Goal: Information Seeking & Learning: Learn about a topic

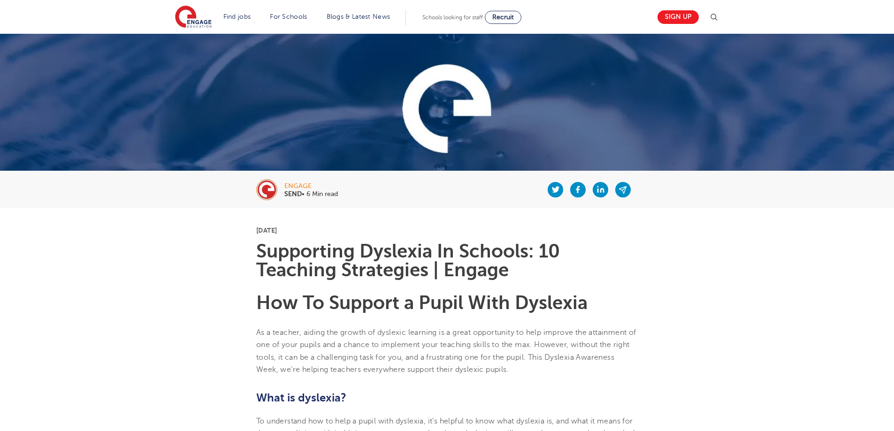
scroll to position [94, 0]
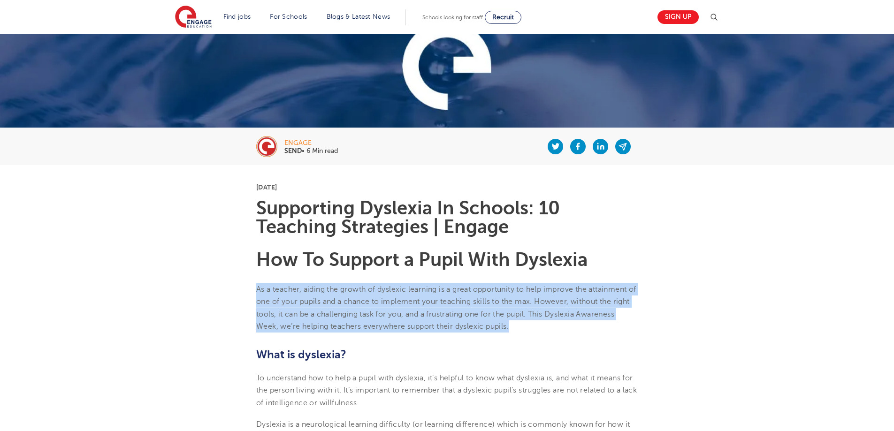
drag, startPoint x: 569, startPoint y: 323, endPoint x: 248, endPoint y: 286, distance: 323.3
copy span "As a teacher, aiding the growth of dyslexic learning is a great opportunity to …"
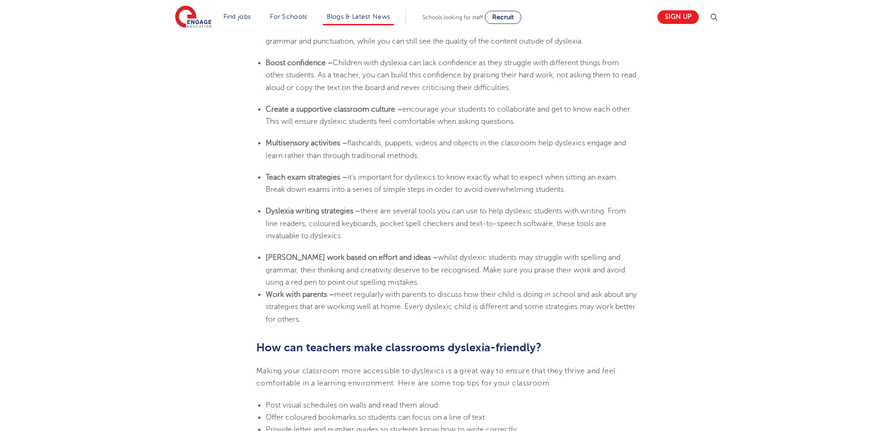
scroll to position [1643, 0]
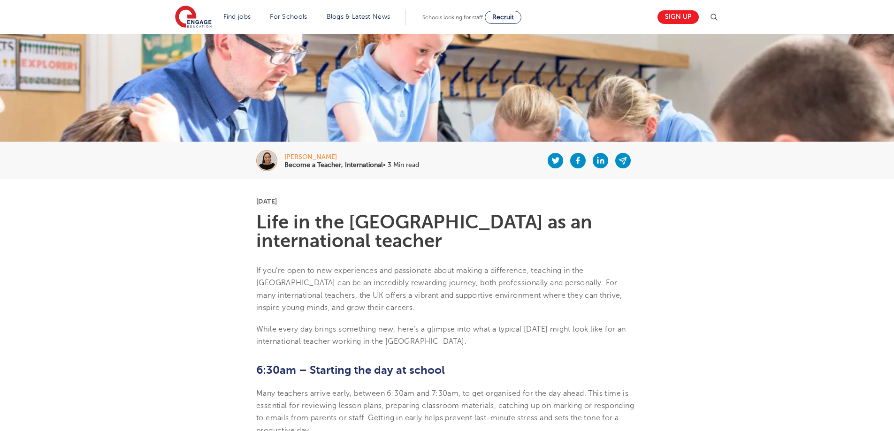
scroll to position [94, 0]
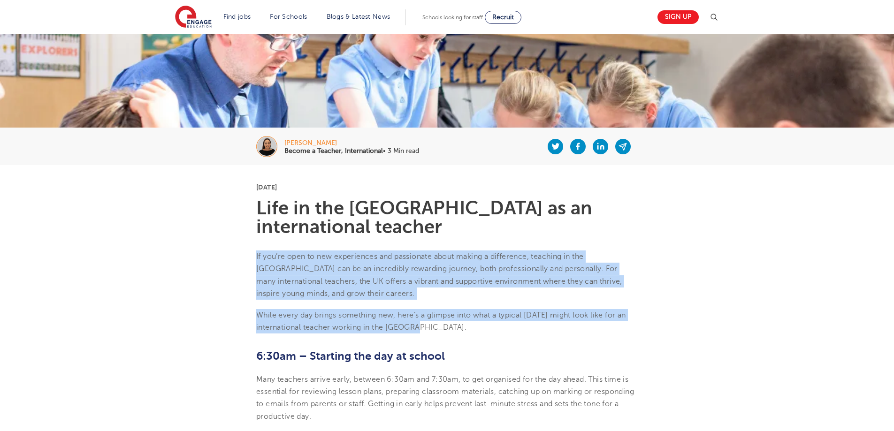
drag, startPoint x: 256, startPoint y: 239, endPoint x: 423, endPoint y: 305, distance: 179.3
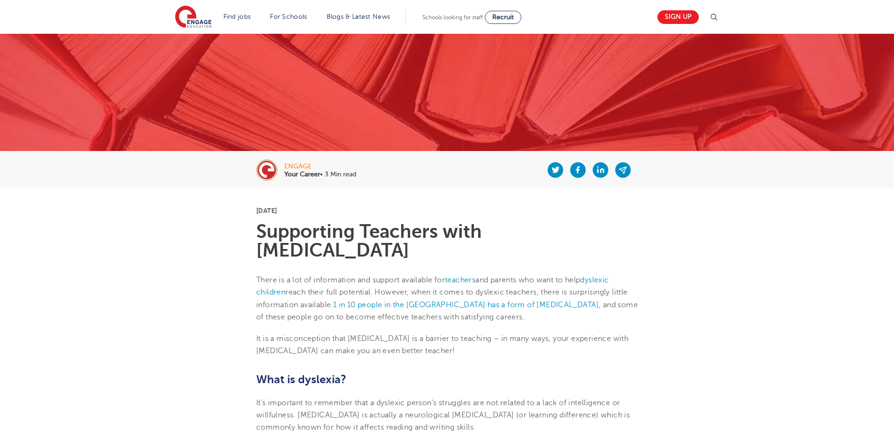
scroll to position [94, 0]
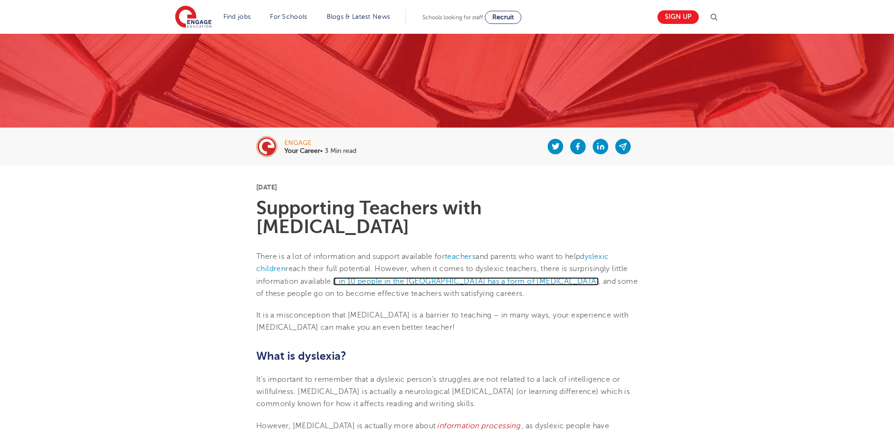
click at [439, 277] on link "1 in 10 people in the [GEOGRAPHIC_DATA] has a form of [MEDICAL_DATA]" at bounding box center [466, 281] width 266 height 8
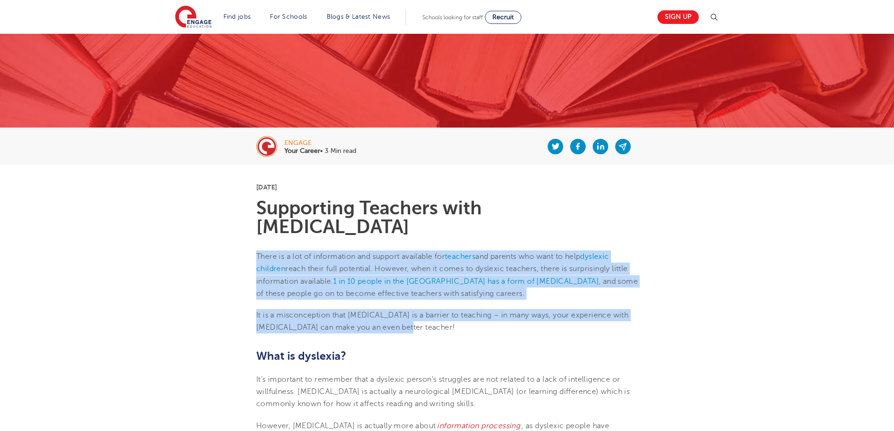
drag, startPoint x: 385, startPoint y: 306, endPoint x: 253, endPoint y: 238, distance: 148.0
copy section "There is a lot of information and support available for teachers and parents wh…"
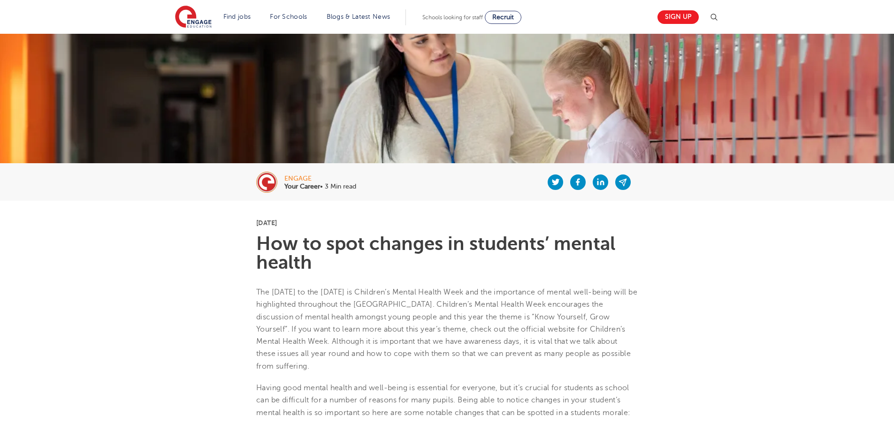
scroll to position [94, 0]
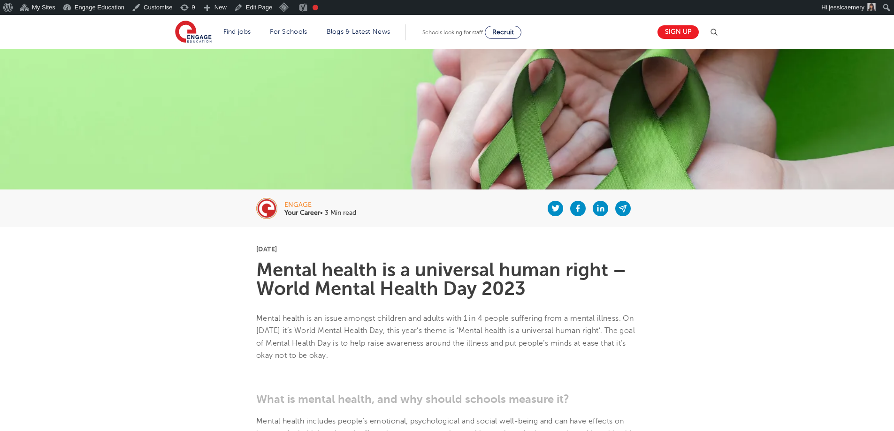
scroll to position [94, 0]
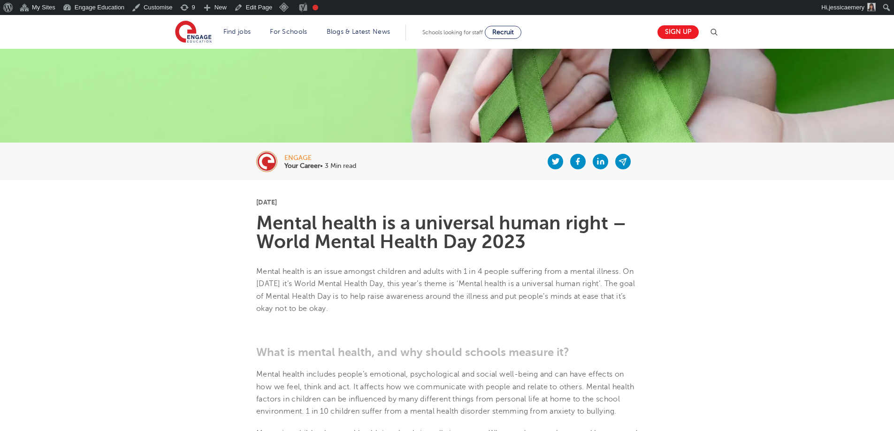
drag, startPoint x: 251, startPoint y: 273, endPoint x: 470, endPoint y: 304, distance: 221.5
copy span "Mental health is an issue amongst children and adults with 1 in 4 people suffer…"
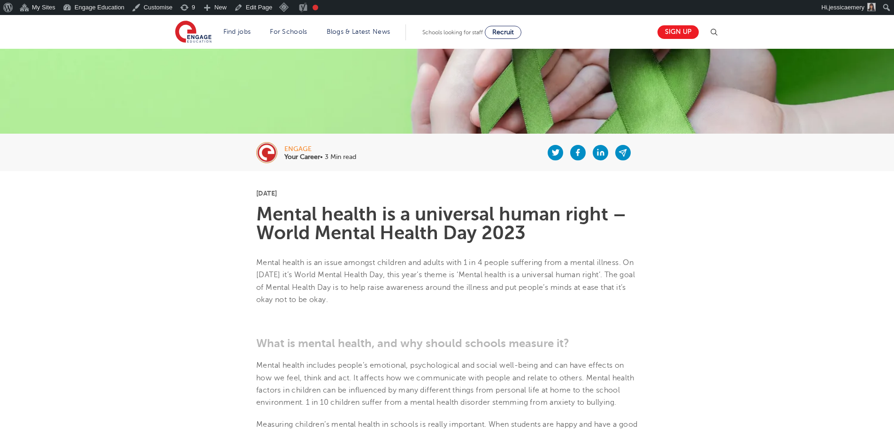
scroll to position [0, 0]
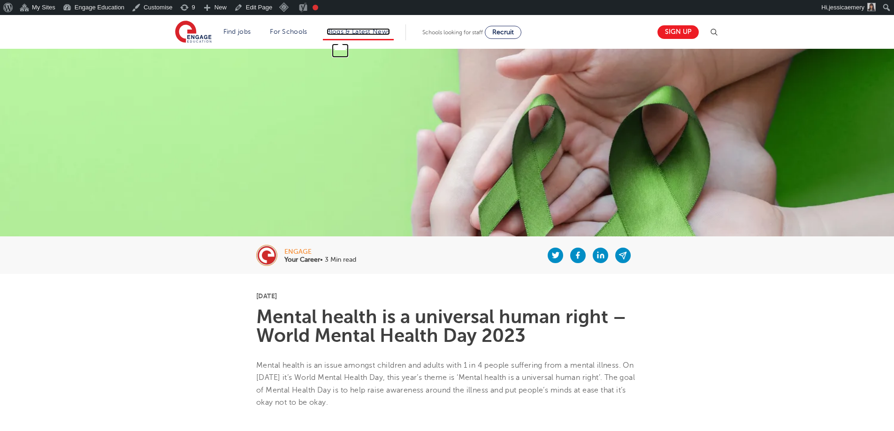
click at [365, 31] on link "Blogs & Latest News" at bounding box center [359, 31] width 64 height 7
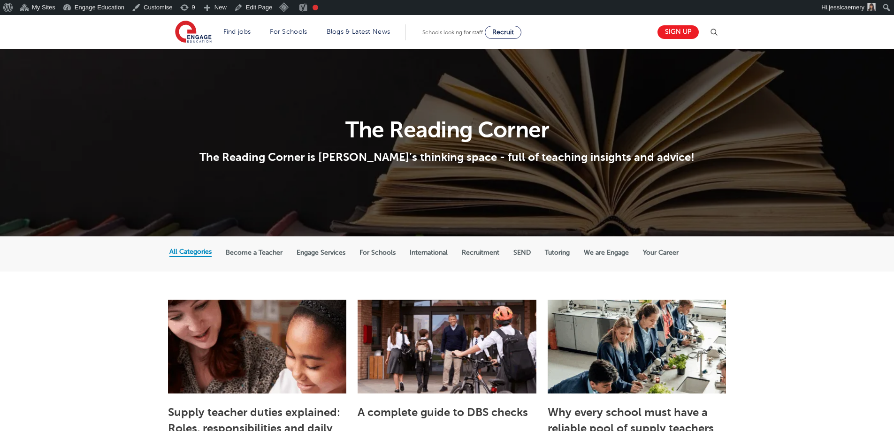
click at [716, 37] on img at bounding box center [714, 32] width 11 height 11
